Goal: Task Accomplishment & Management: Use online tool/utility

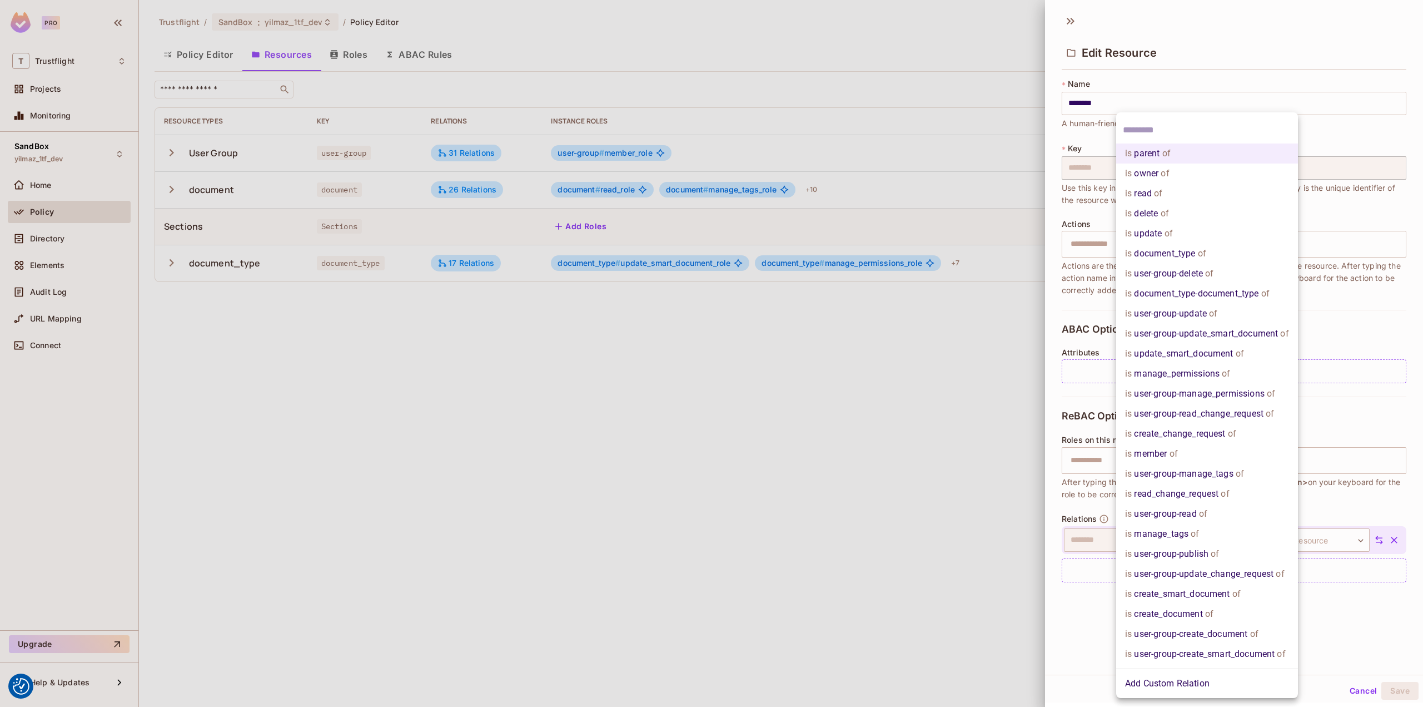
click at [168, 188] on div at bounding box center [711, 353] width 1423 height 707
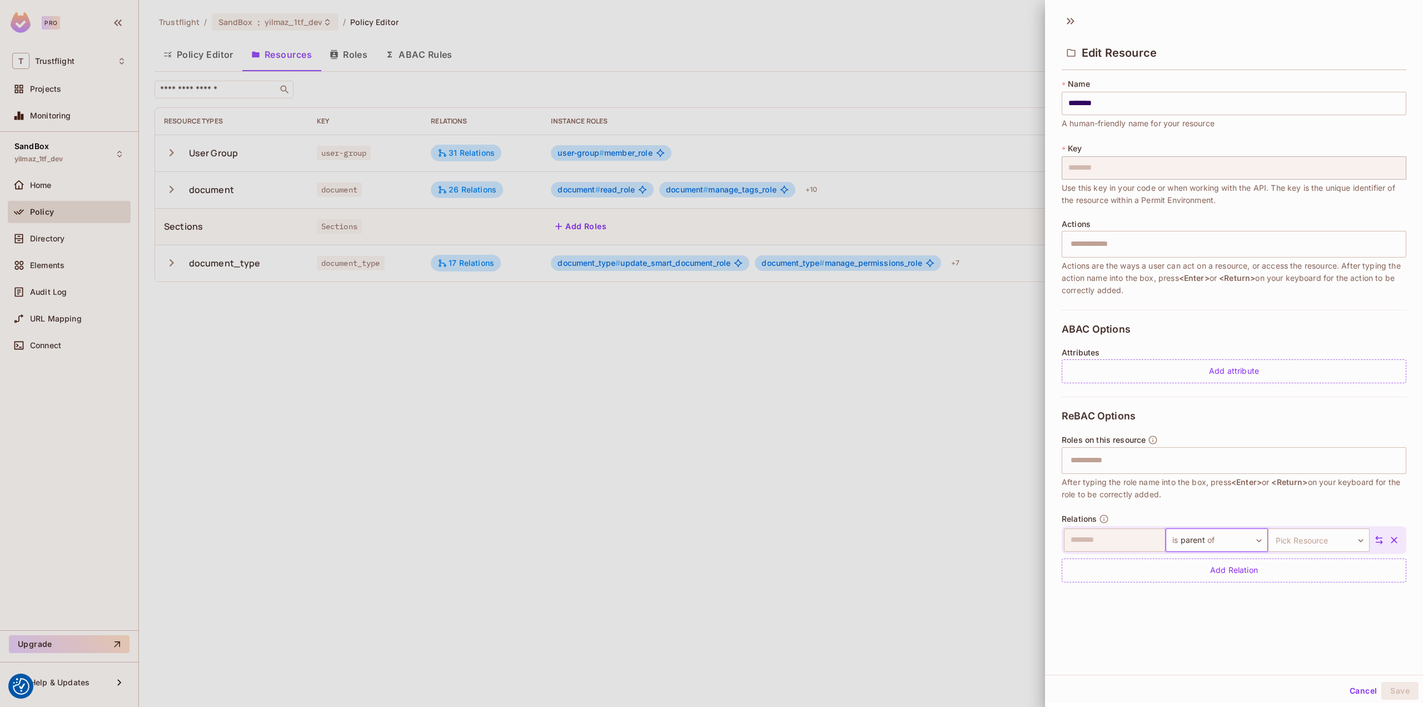
click at [800, 524] on div at bounding box center [711, 353] width 1423 height 707
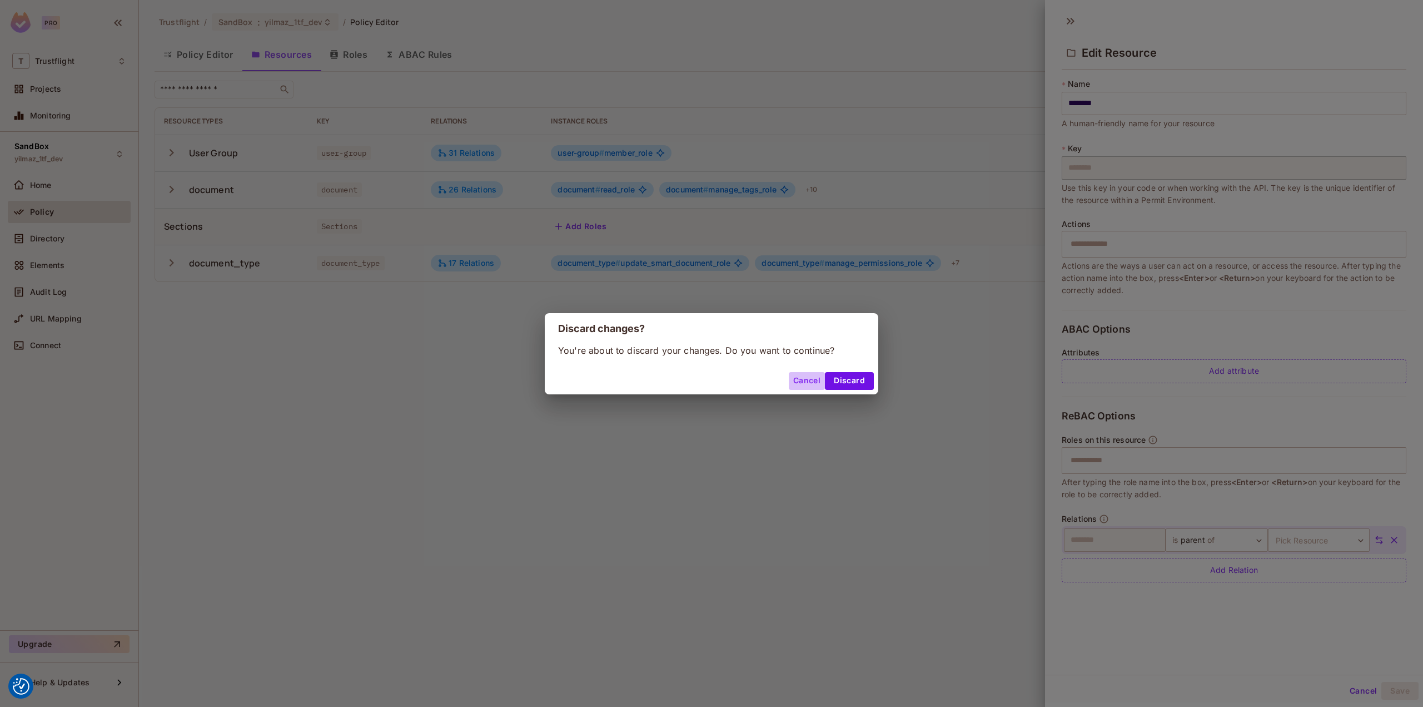
drag, startPoint x: 804, startPoint y: 376, endPoint x: 678, endPoint y: 332, distance: 133.1
click at [803, 376] on button "Cancel" at bounding box center [807, 381] width 36 height 18
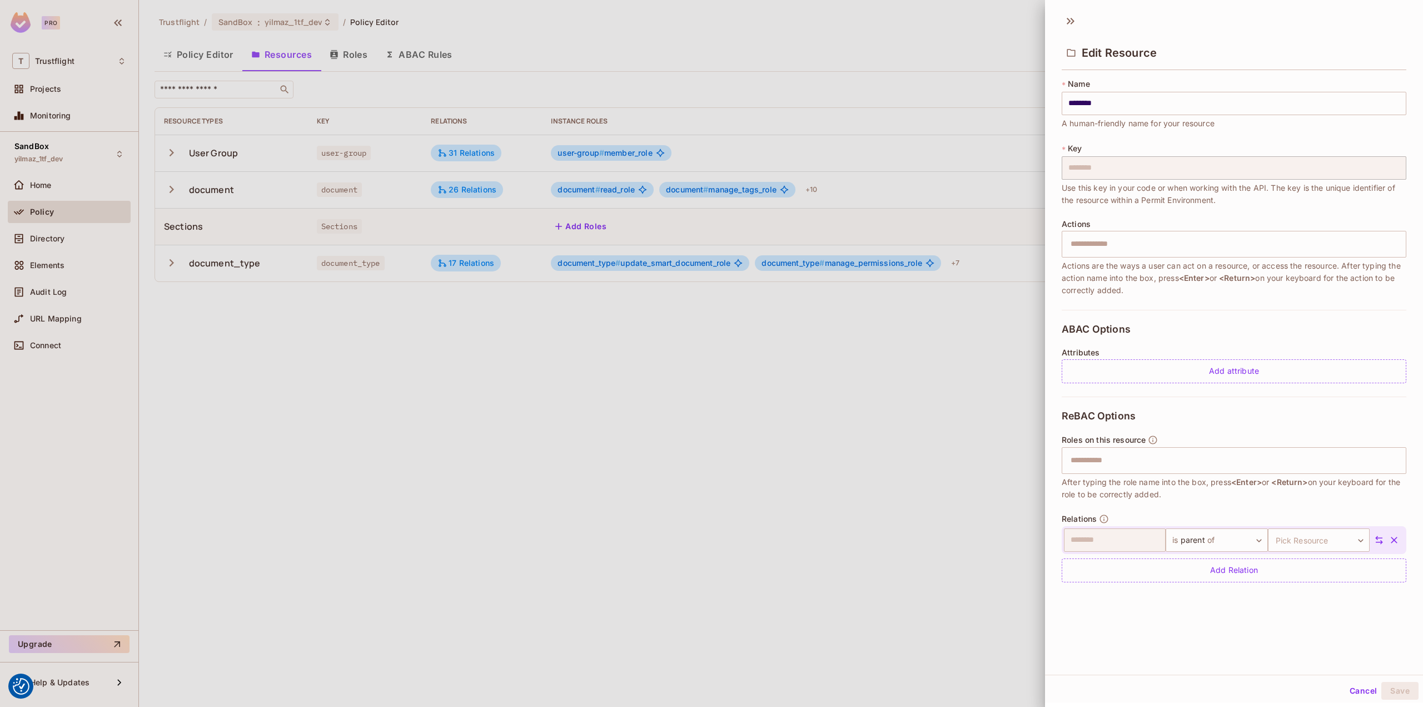
click at [170, 189] on div at bounding box center [711, 353] width 1423 height 707
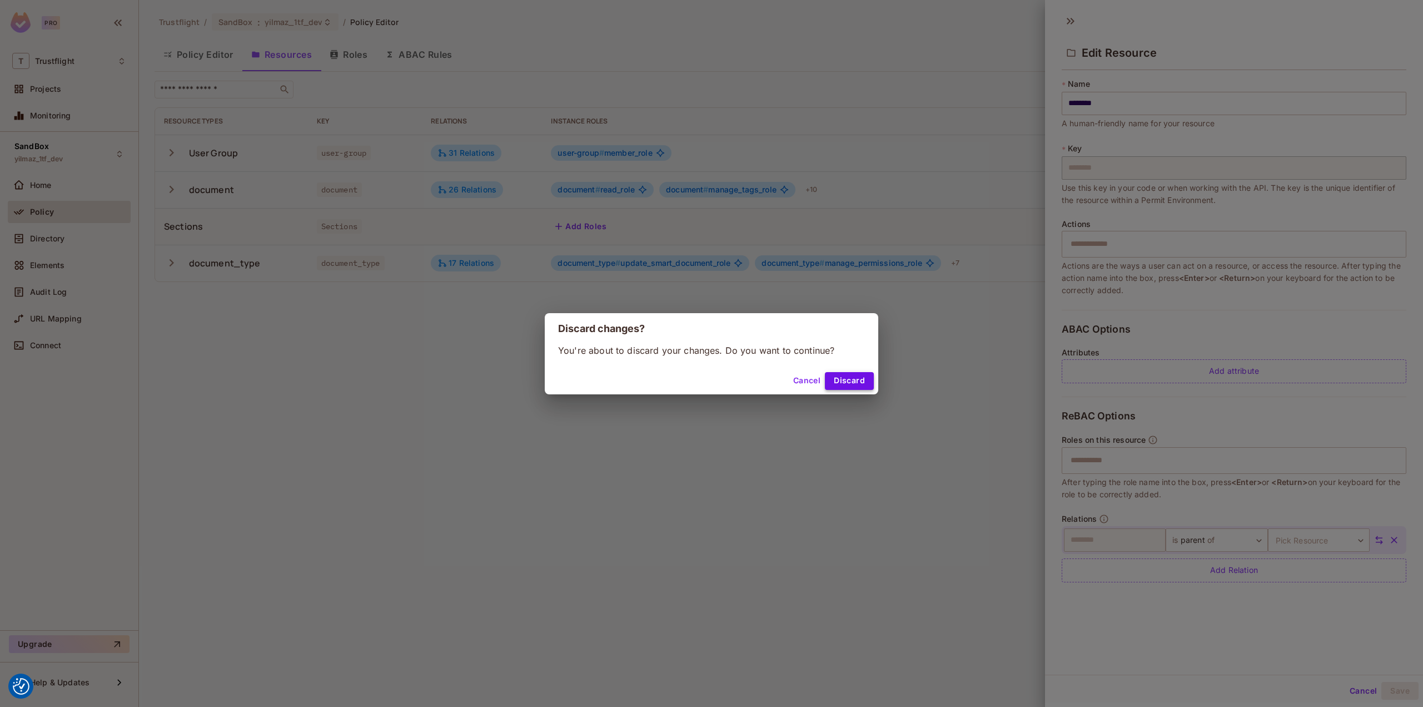
click at [838, 374] on button "Discard" at bounding box center [849, 381] width 49 height 18
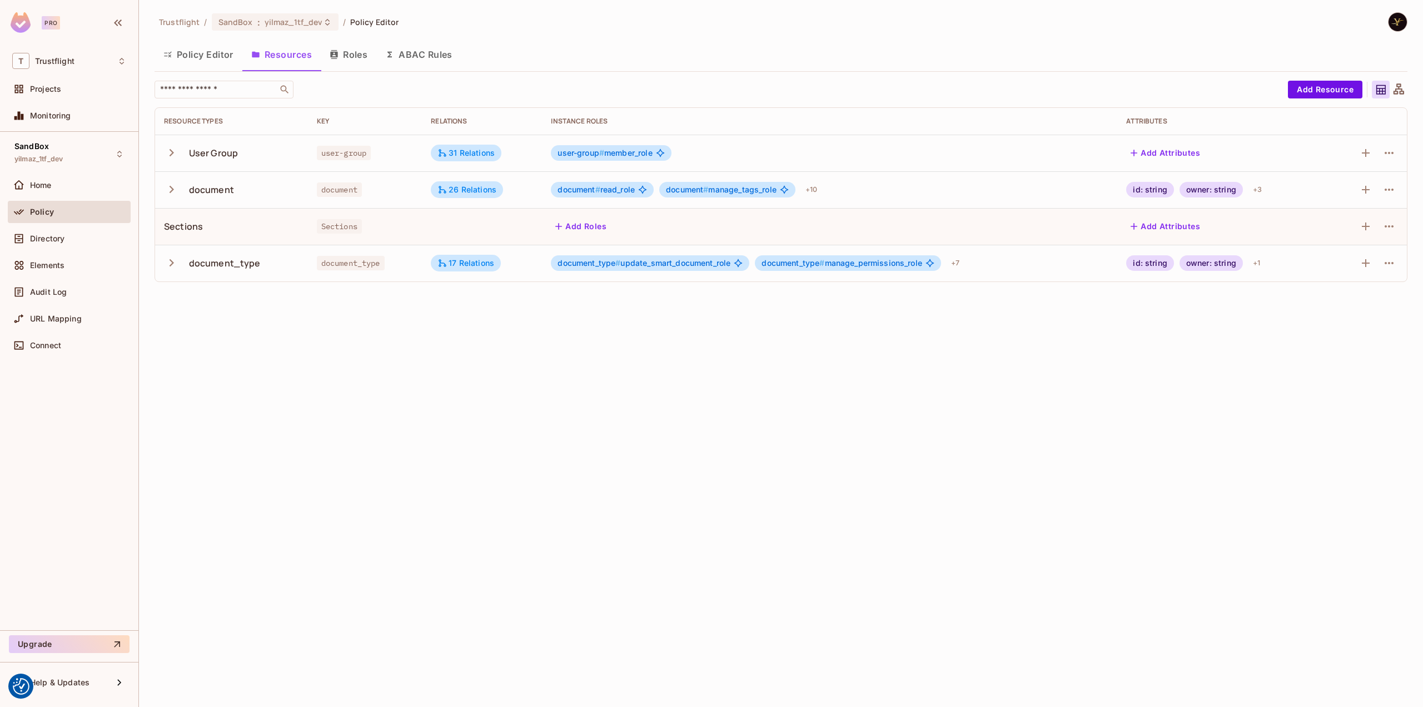
click at [175, 190] on icon "button" at bounding box center [171, 189] width 15 height 15
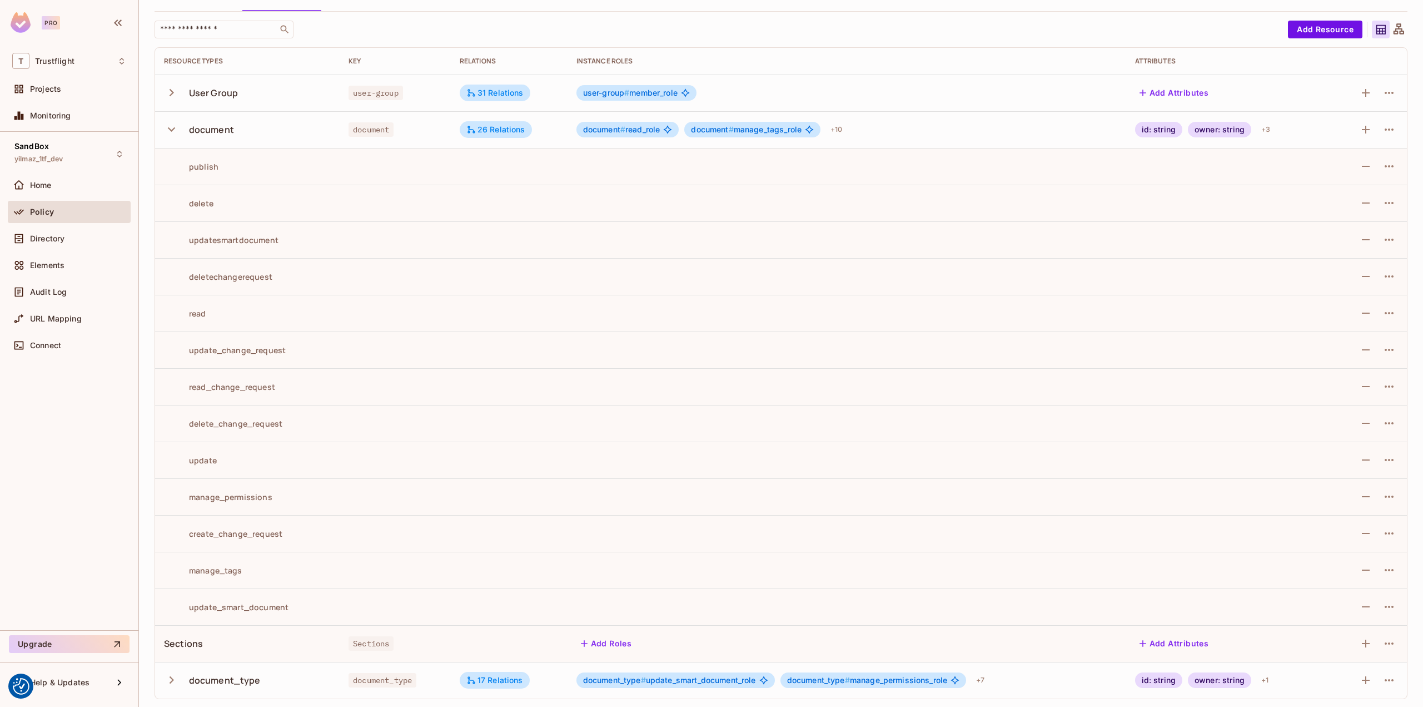
scroll to position [60, 0]
click at [279, 604] on div "update_smart_document" at bounding box center [226, 607] width 125 height 11
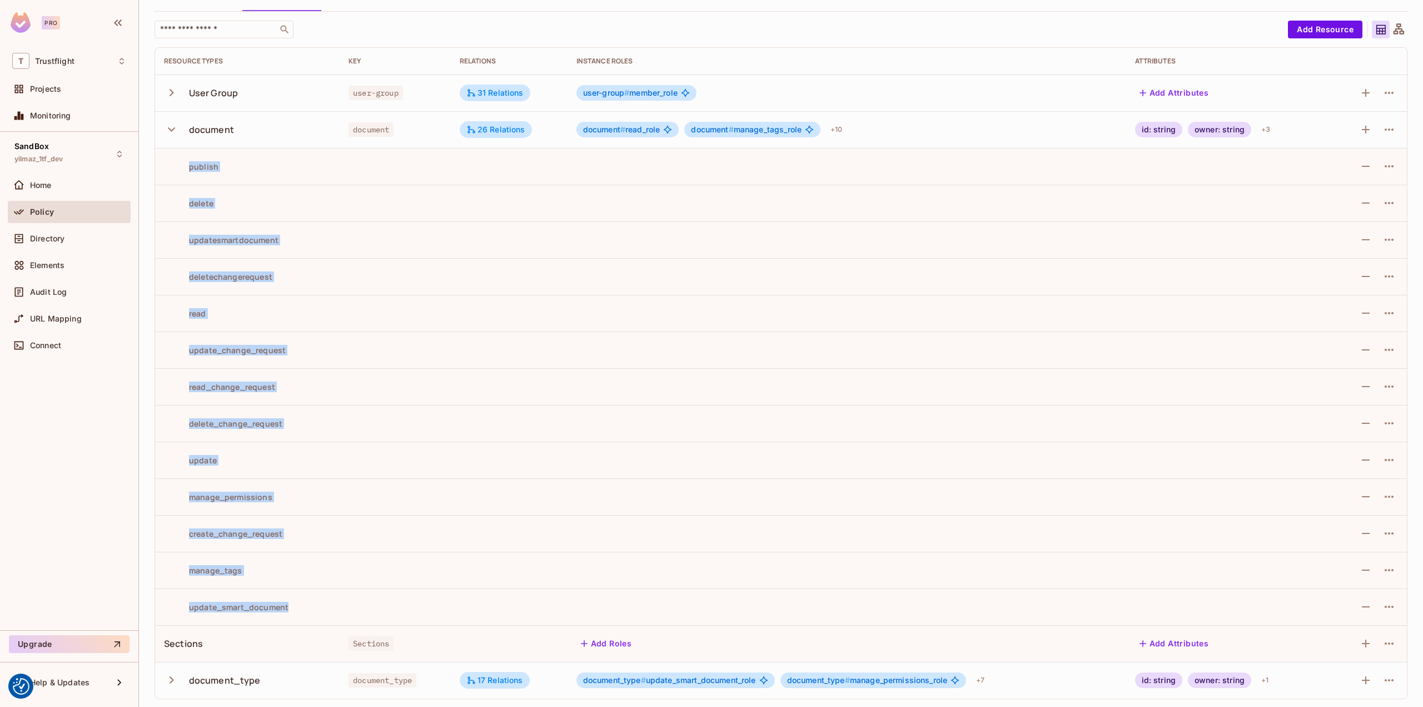
drag, startPoint x: 283, startPoint y: 591, endPoint x: 185, endPoint y: 163, distance: 439.2
click at [185, 163] on tbody "User Group user-group 31 Relations user-group # member_role Add Attributes docu…" at bounding box center [781, 387] width 1252 height 624
copy tbody "publish delete updatesmartdocument deletechangerequest read update_change_reque…"
click at [175, 678] on icon "button" at bounding box center [171, 679] width 15 height 15
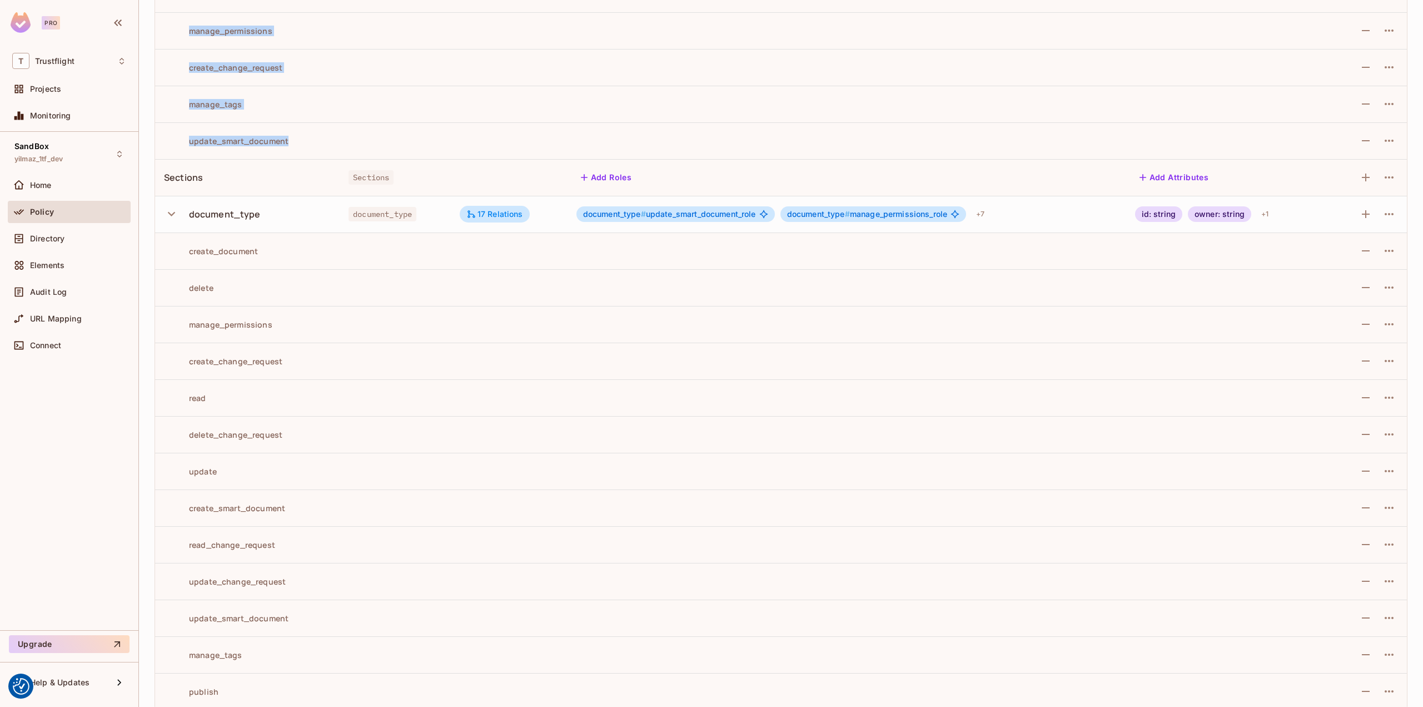
scroll to position [537, 0]
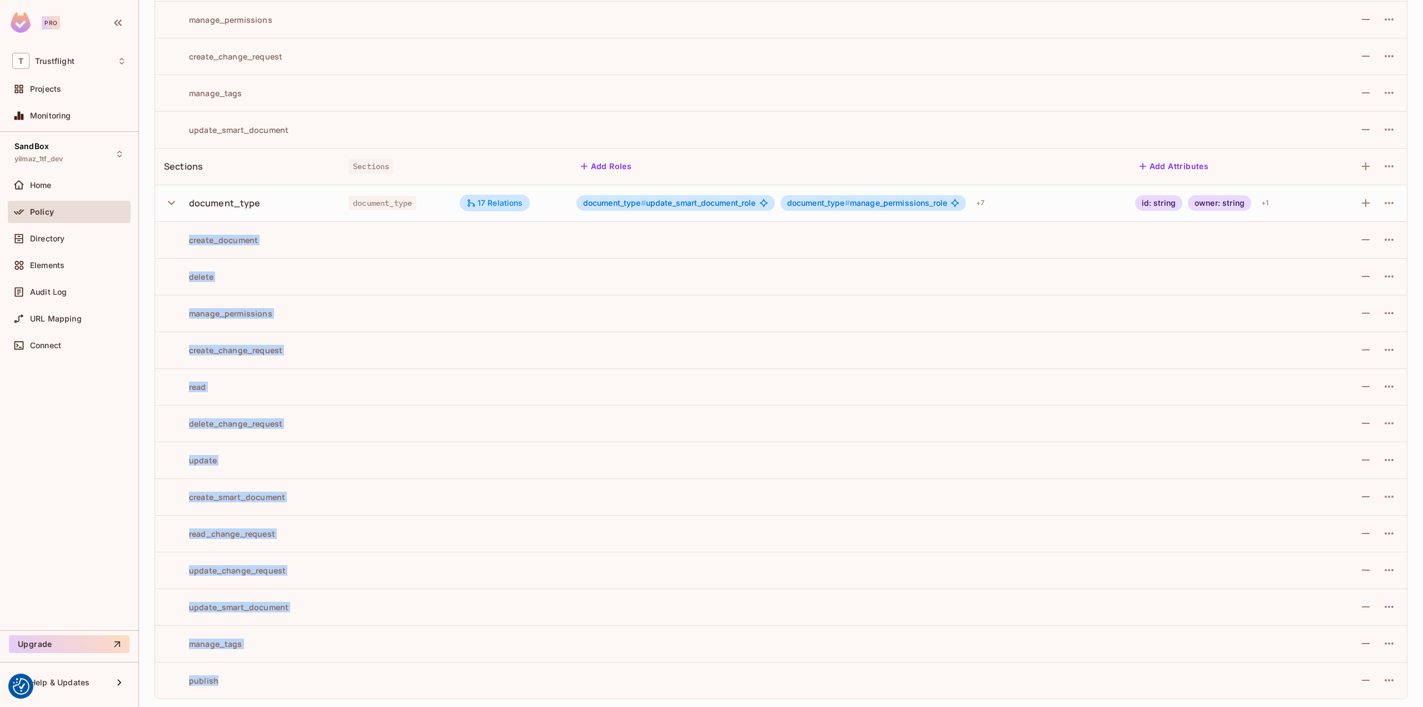
drag, startPoint x: 225, startPoint y: 686, endPoint x: 177, endPoint y: 241, distance: 447.4
click at [177, 241] on tbody "User Group user-group 31 Relations user-group # member_role Add Attributes docu…" at bounding box center [781, 147] width 1252 height 1101
copy tbody "create_document delete manage_permissions create_change_request read delete_cha…"
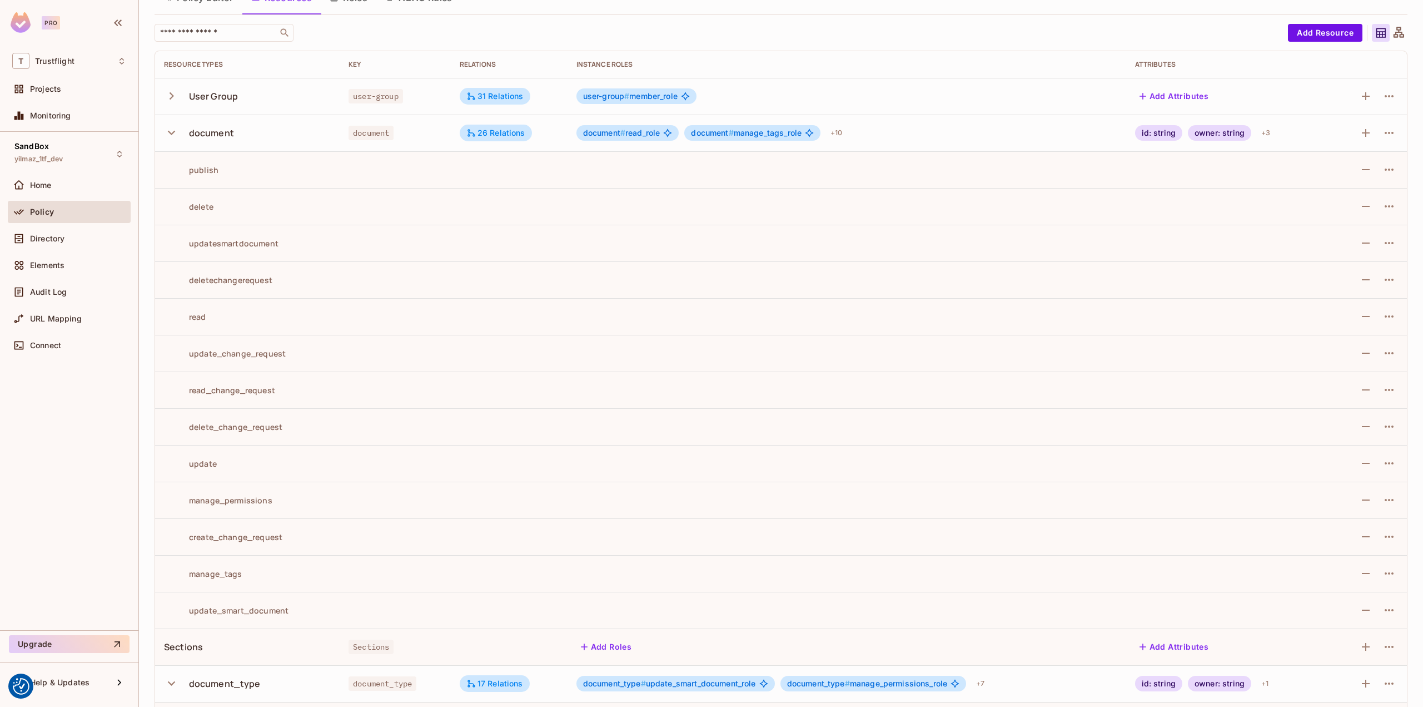
scroll to position [0, 0]
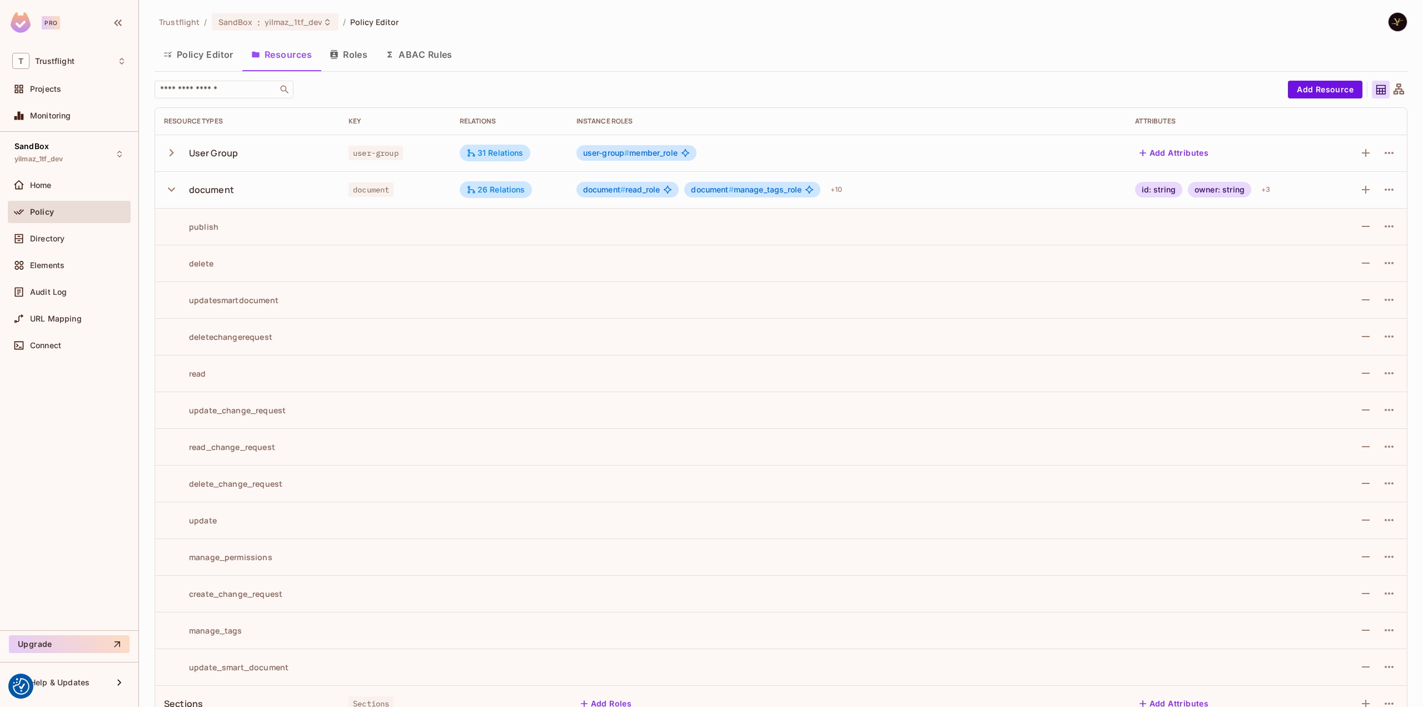
click at [179, 148] on button "button" at bounding box center [173, 153] width 19 height 24
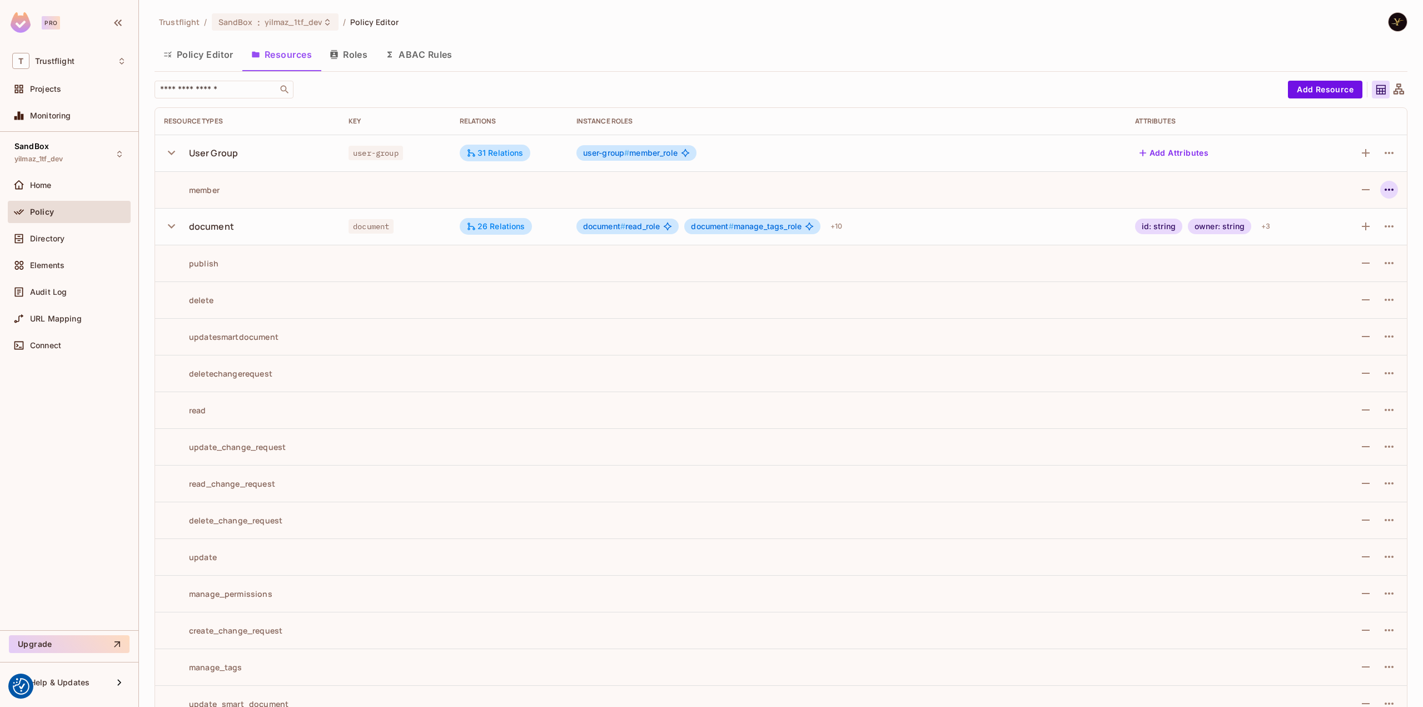
click at [1386, 186] on icon "button" at bounding box center [1389, 189] width 13 height 13
click at [1386, 186] on div at bounding box center [711, 353] width 1423 height 707
click at [1384, 155] on icon "button" at bounding box center [1389, 152] width 13 height 13
click at [1341, 194] on div "Edit Resource" at bounding box center [1333, 196] width 52 height 11
click at [1383, 151] on icon "button" at bounding box center [1389, 152] width 13 height 13
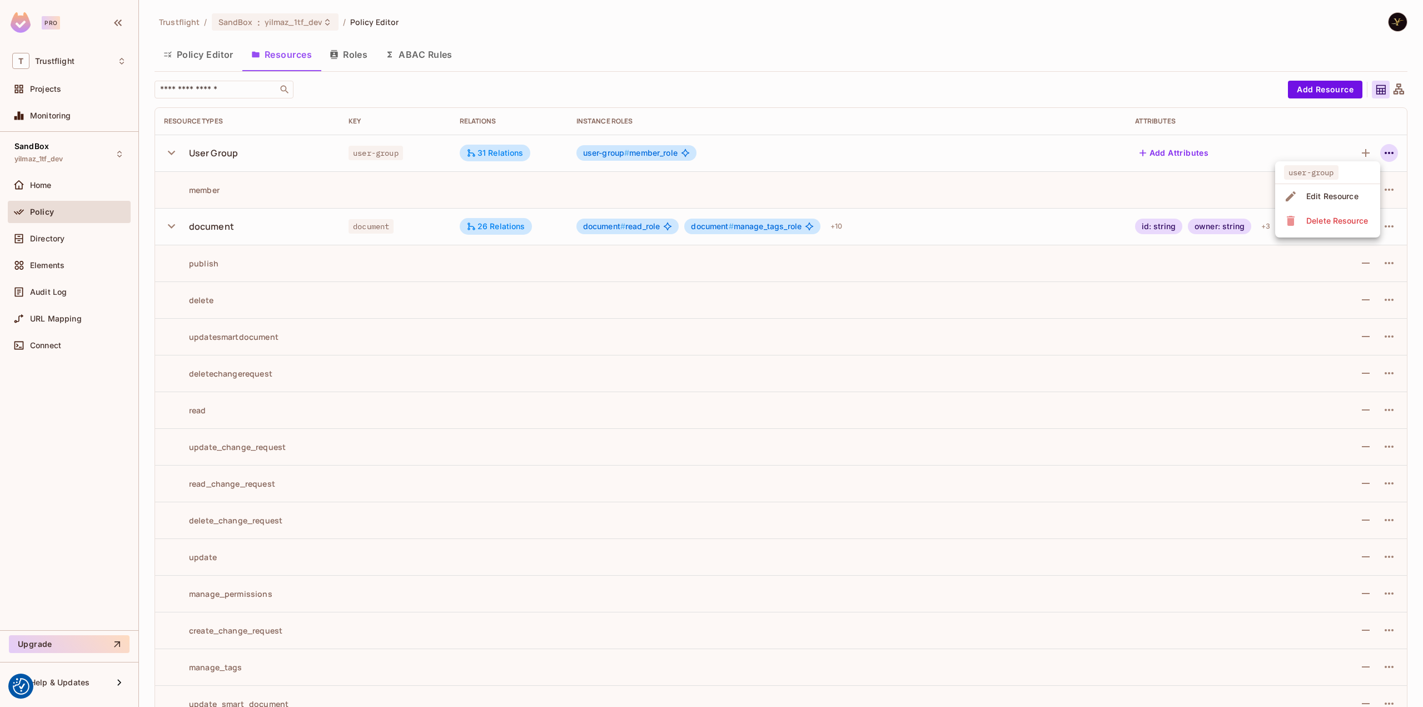
click at [1364, 202] on li "Edit Resource" at bounding box center [1327, 196] width 105 height 24
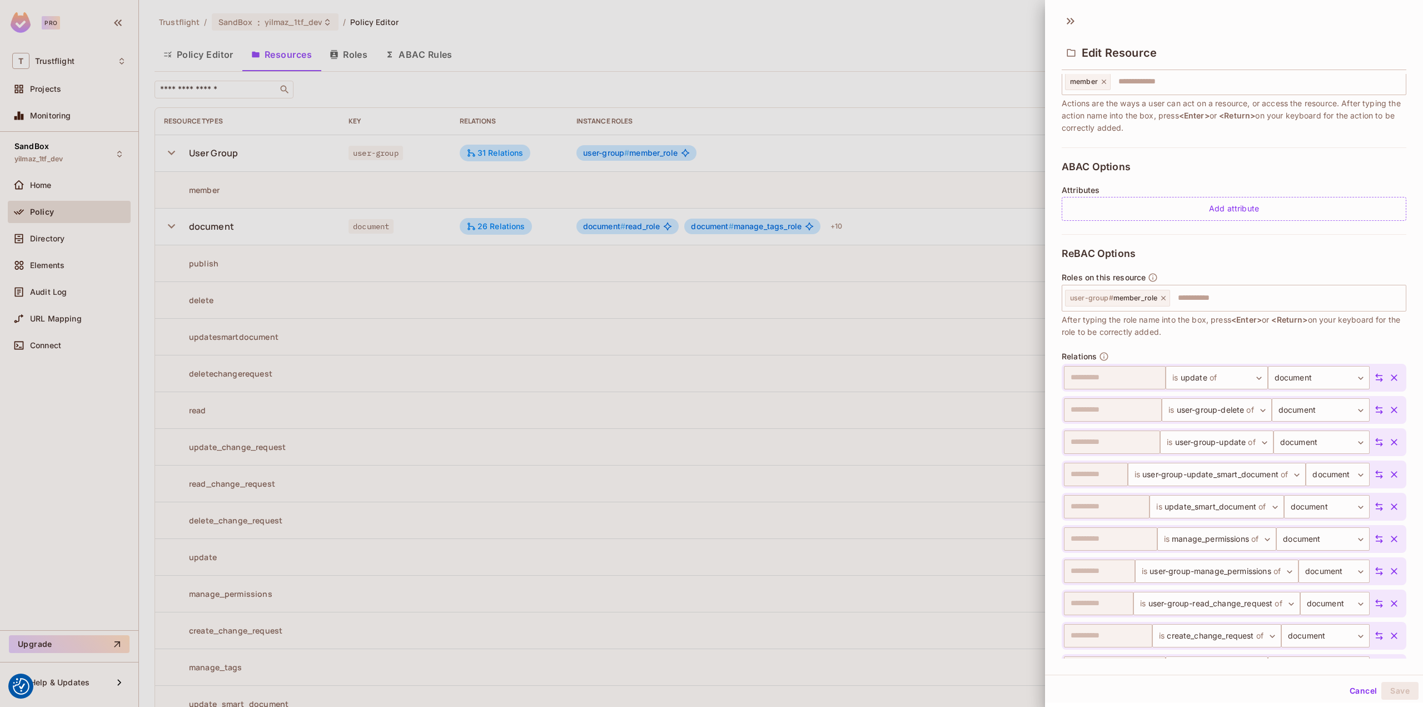
scroll to position [167, 0]
